Goal: Navigation & Orientation: Find specific page/section

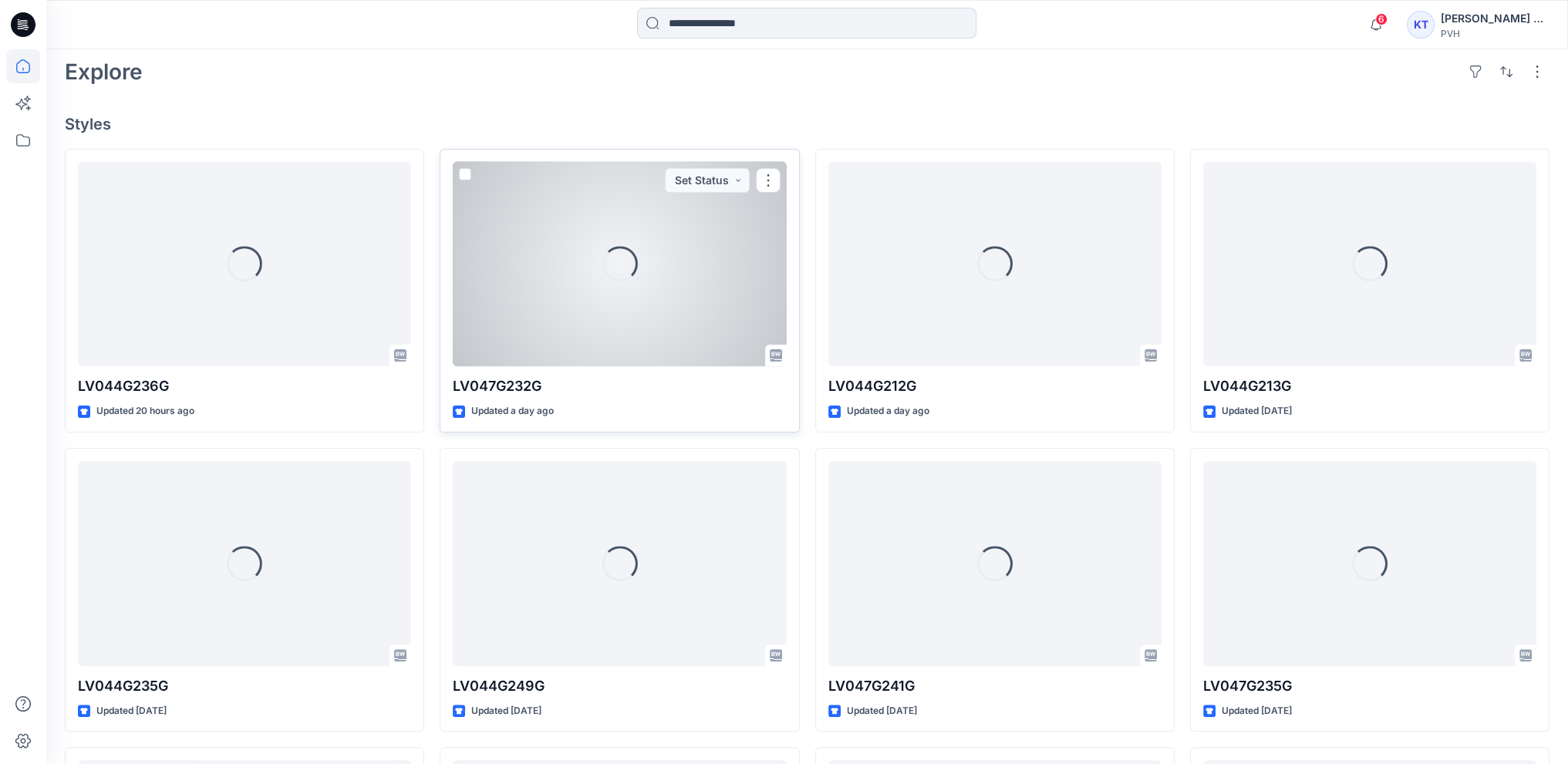
scroll to position [328, 0]
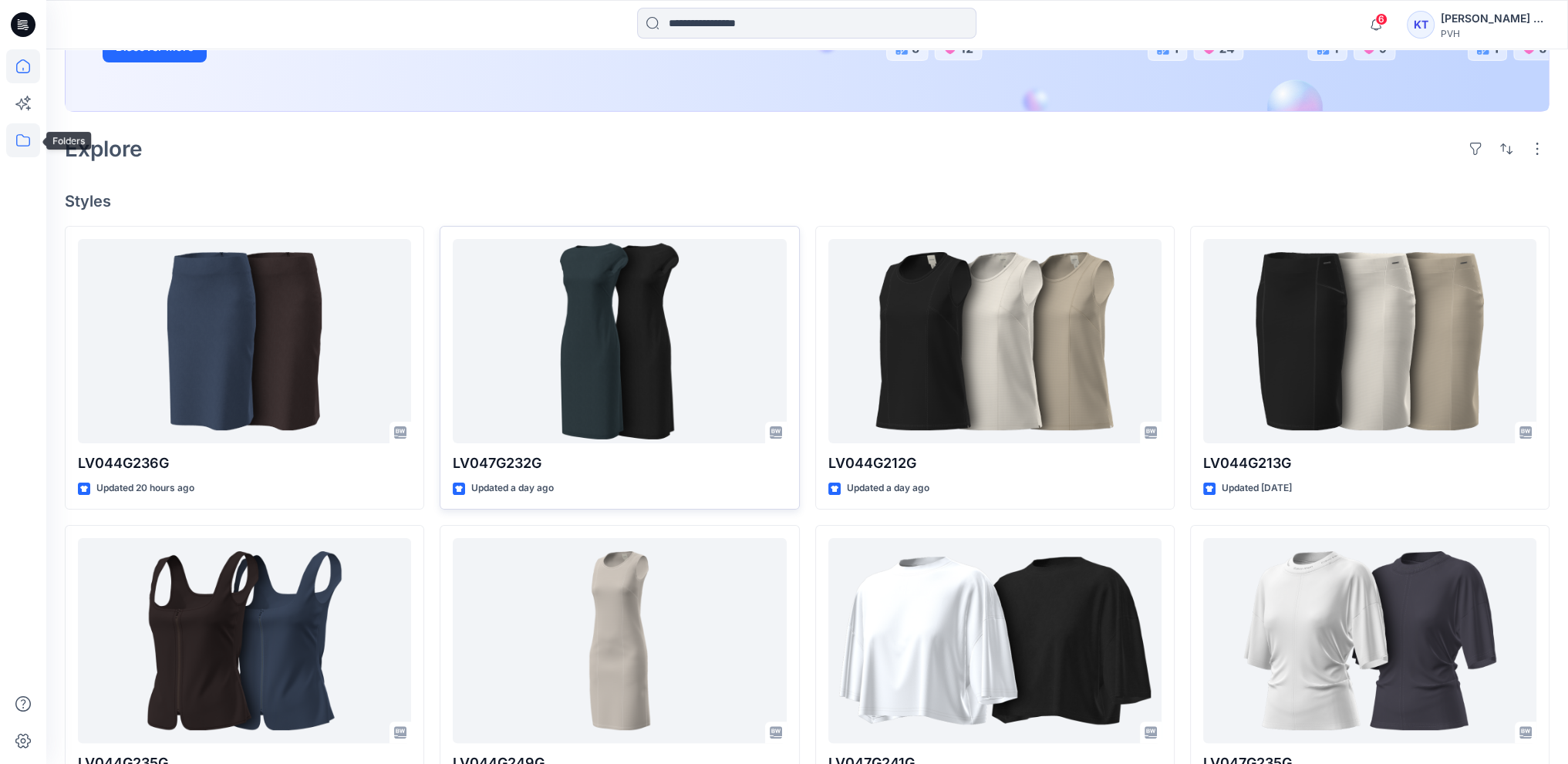
click at [22, 136] on icon at bounding box center [23, 140] width 34 height 34
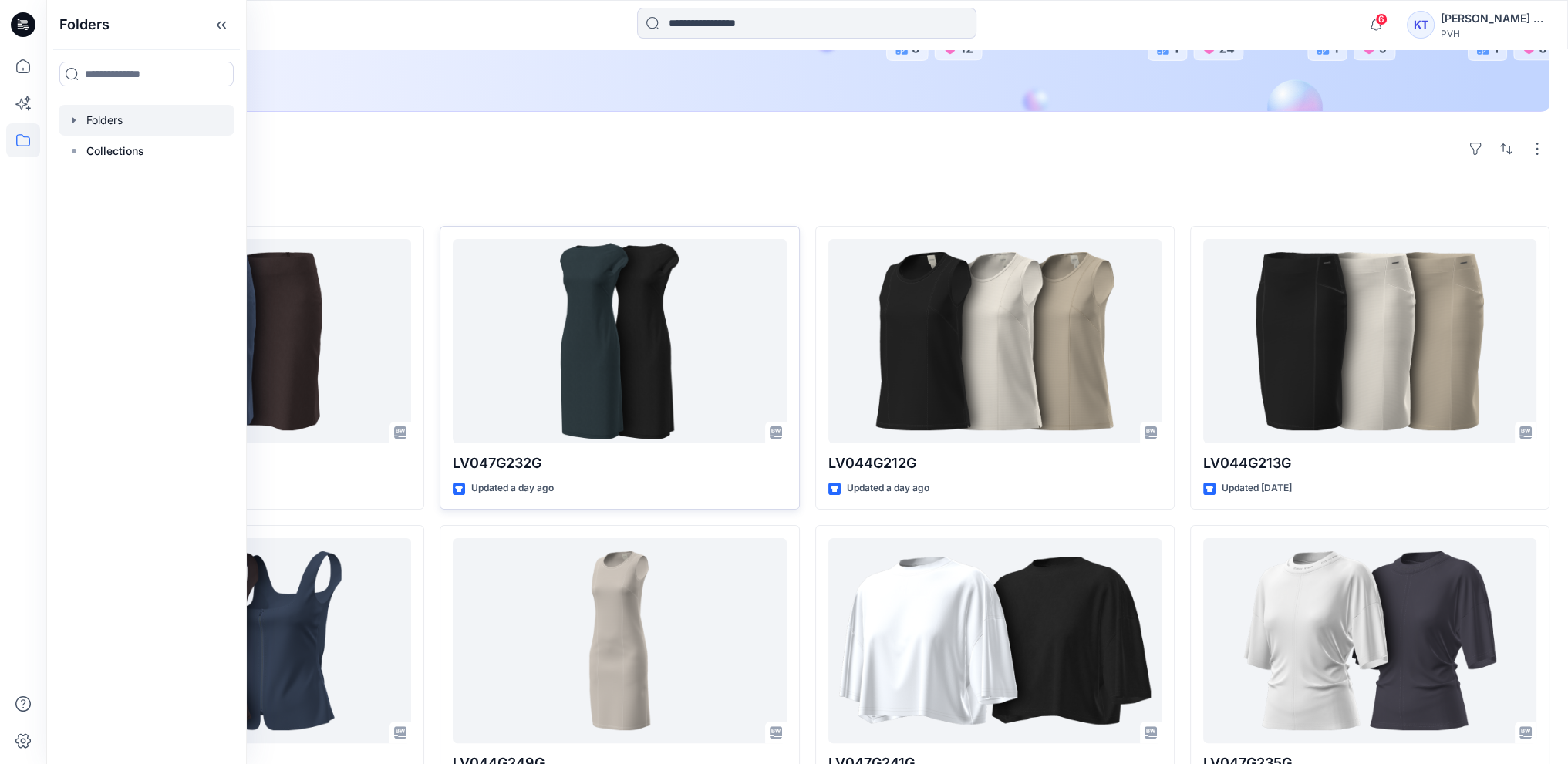
click at [105, 120] on div at bounding box center [146, 120] width 176 height 31
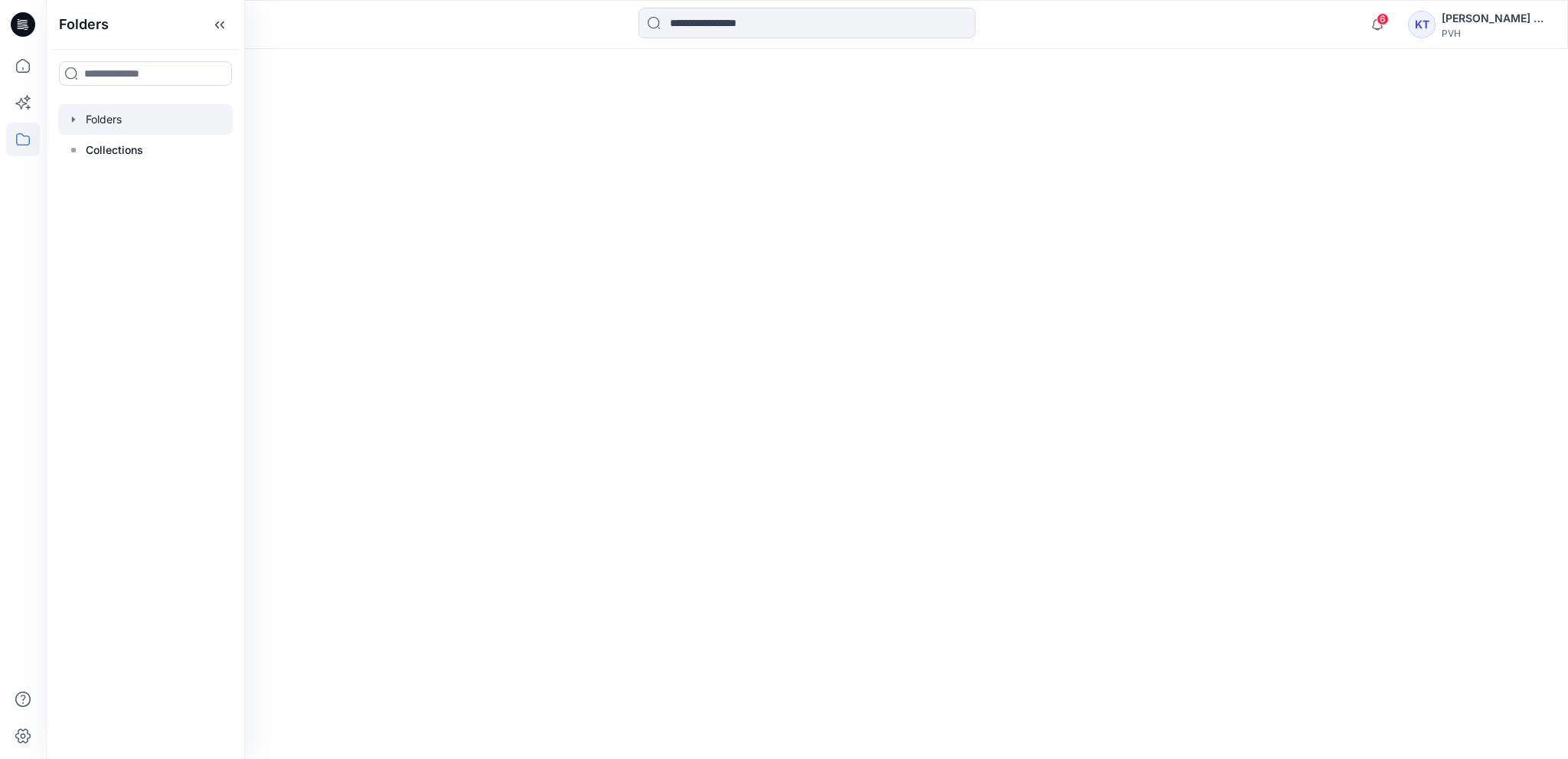
click at [73, 116] on icon "button" at bounding box center [73, 119] width 12 height 12
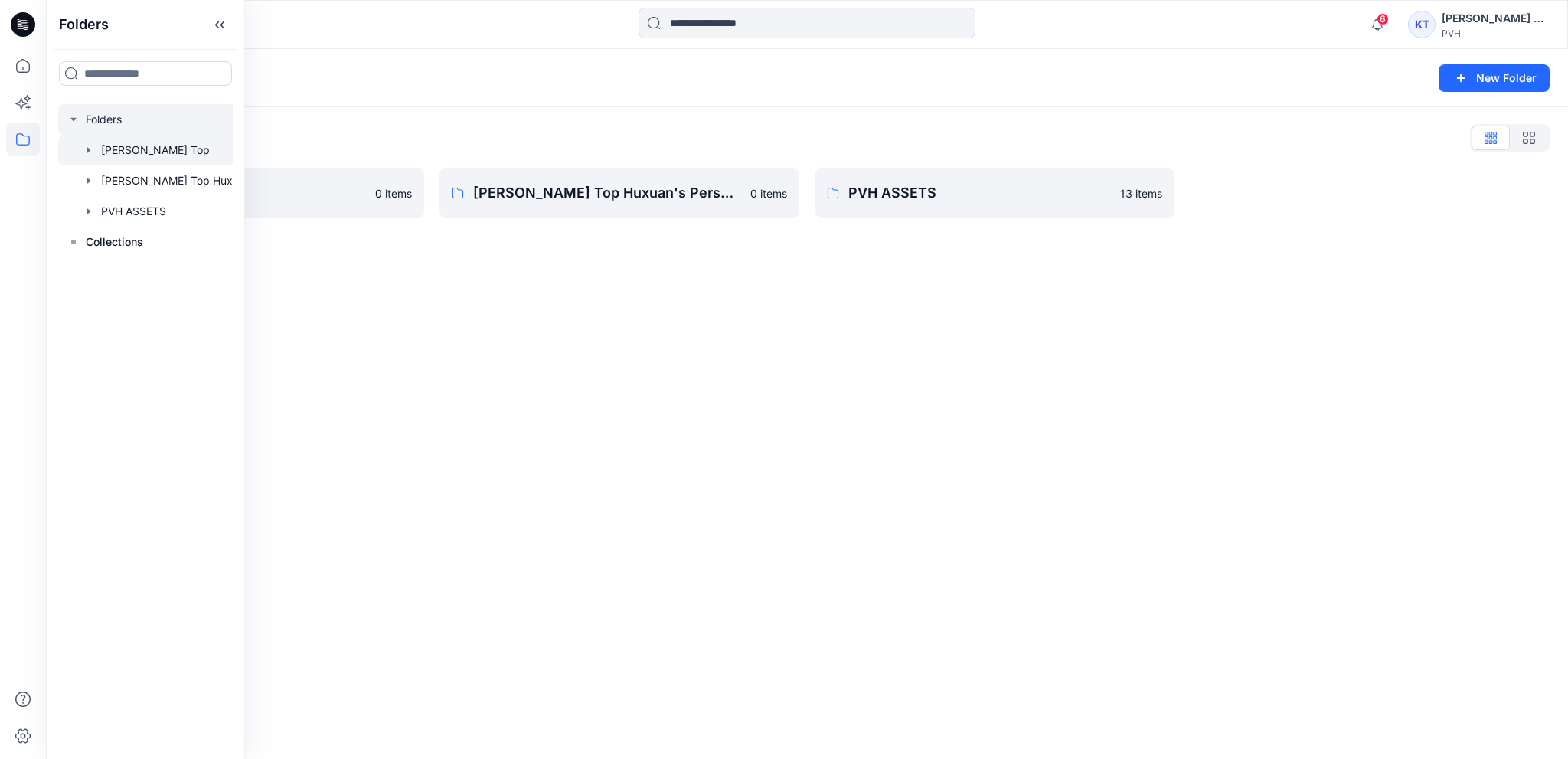
click at [97, 147] on div at bounding box center [165, 150] width 215 height 31
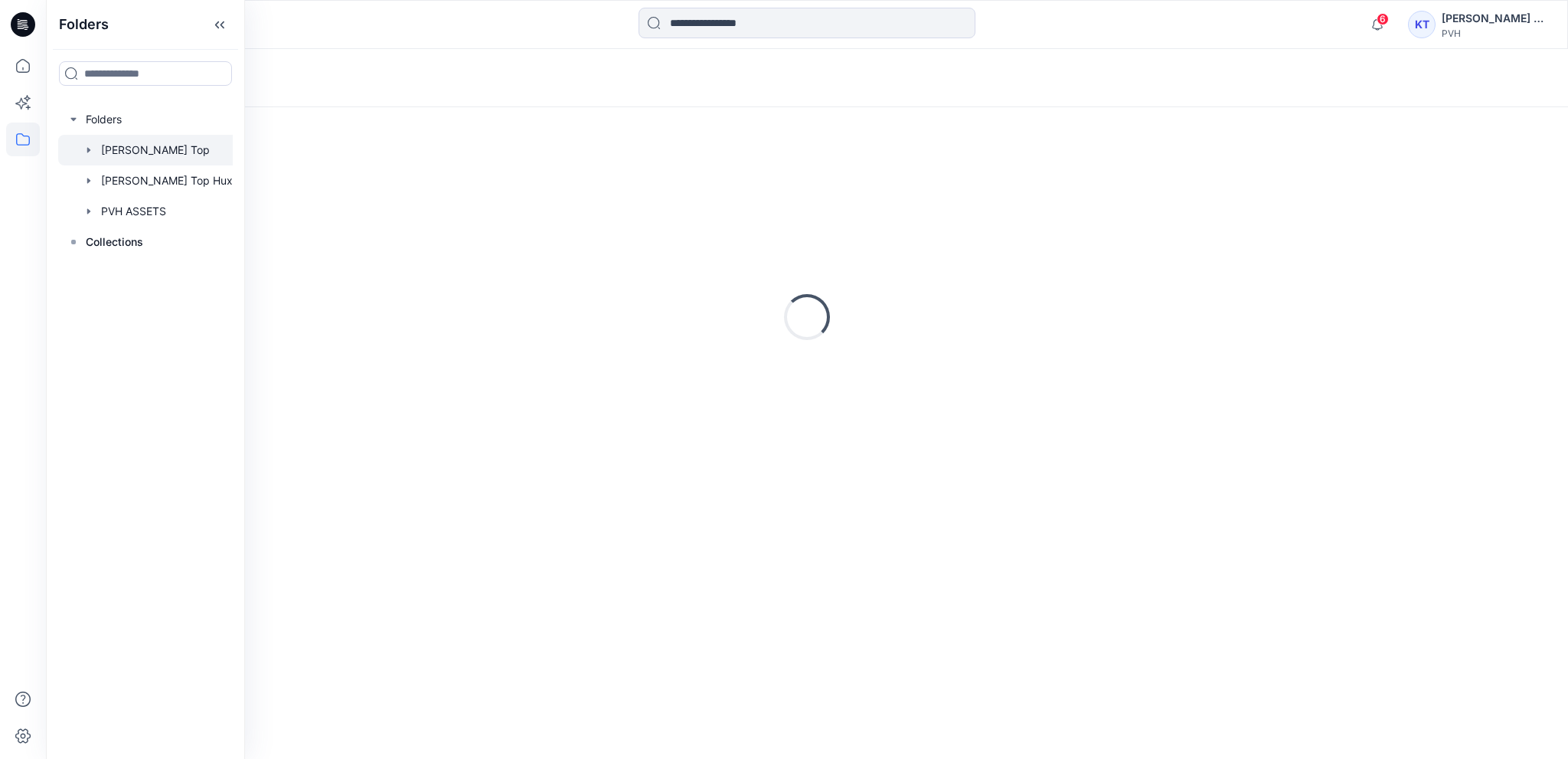
click at [87, 152] on icon "button" at bounding box center [88, 150] width 12 height 12
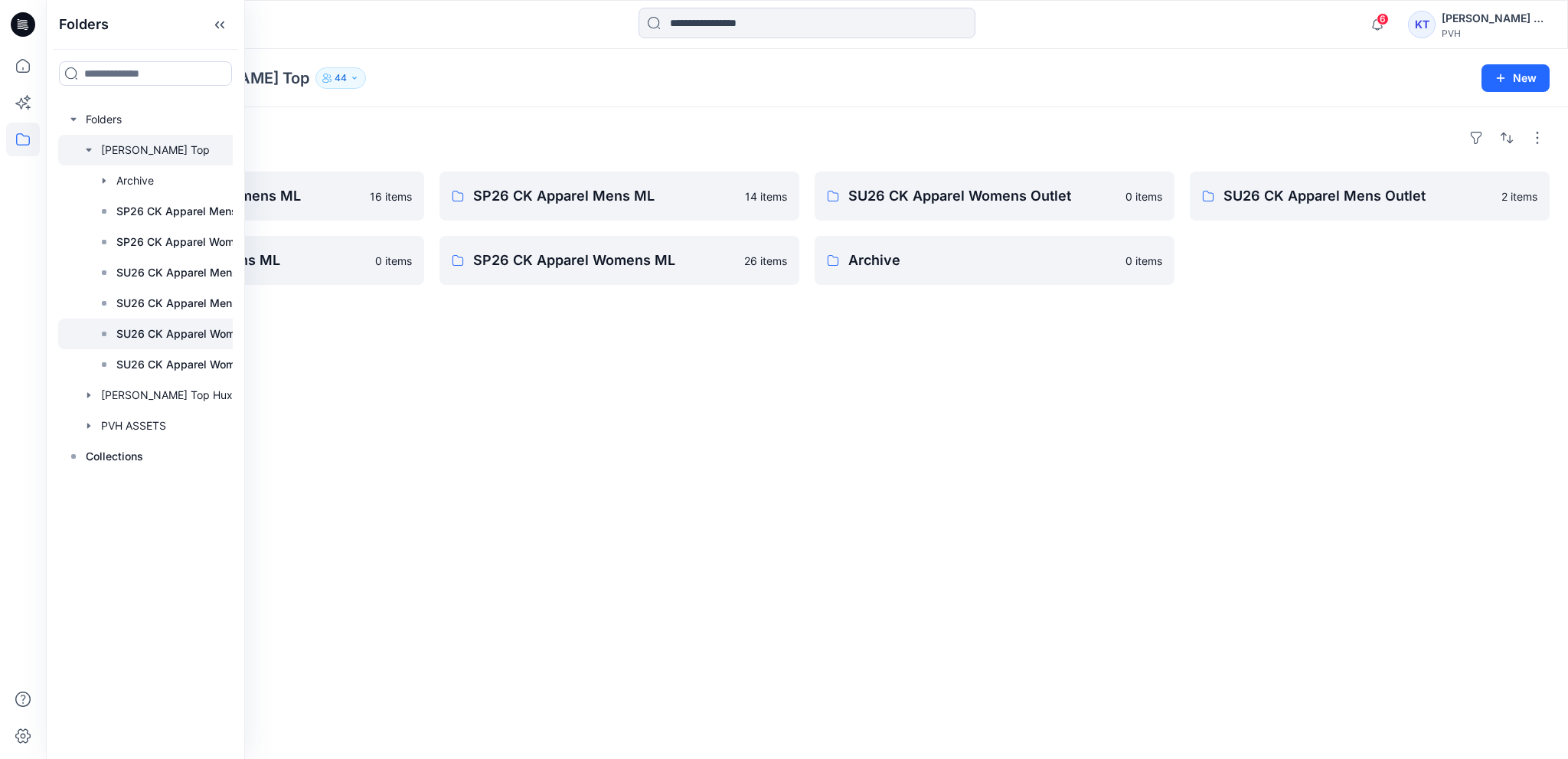
click at [171, 331] on p "SU26 CK Apparel Womens ML" at bounding box center [194, 334] width 156 height 18
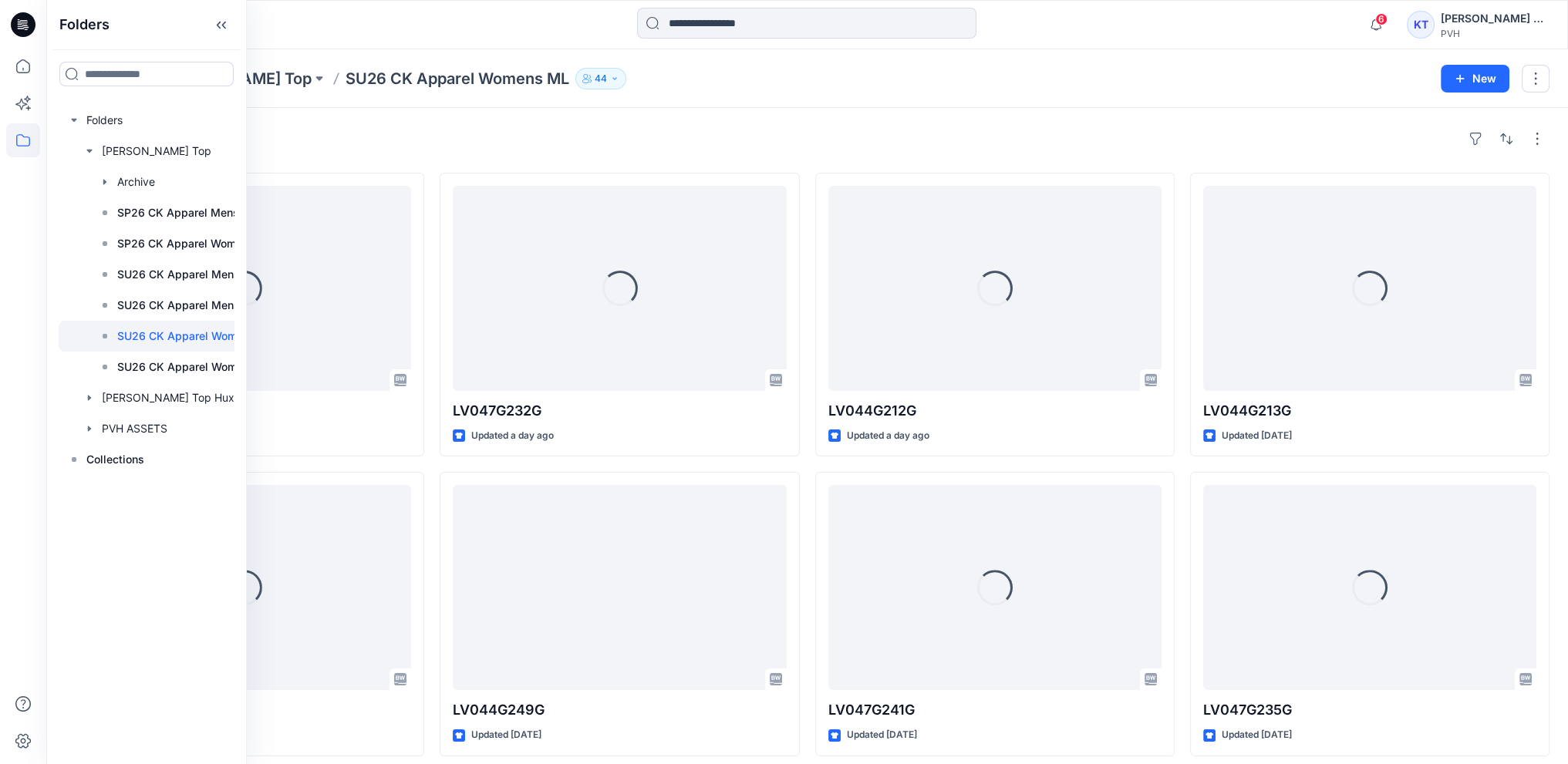
click at [584, 80] on div "Folders [PERSON_NAME] Top SU26 CK Apparel Womens ML 44" at bounding box center [747, 78] width 1365 height 22
